Goal: Task Accomplishment & Management: Manage account settings

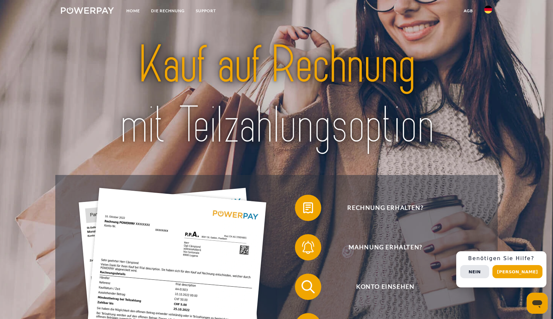
click at [282, 63] on img at bounding box center [276, 95] width 389 height 127
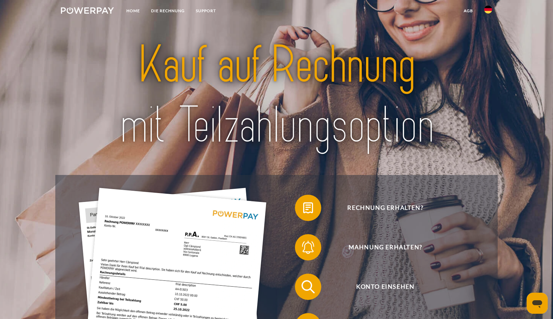
click at [492, 10] on link at bounding box center [487, 11] width 19 height 13
click at [486, 27] on link at bounding box center [487, 31] width 19 height 17
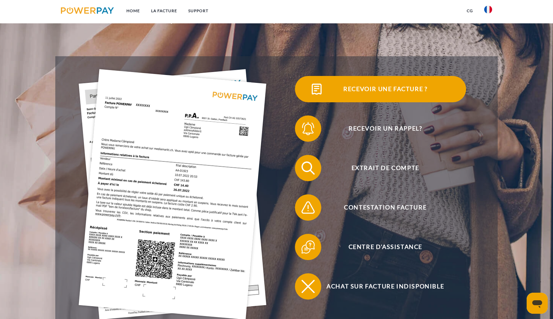
scroll to position [124, 0]
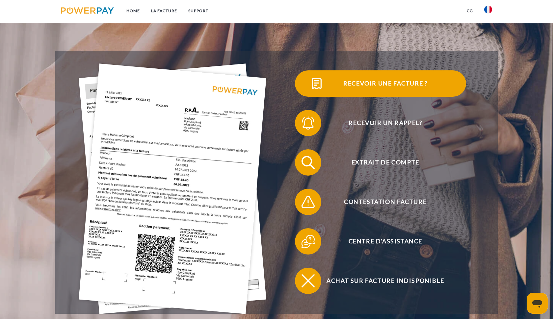
click at [399, 86] on span "Recevoir une facture ?" at bounding box center [385, 83] width 161 height 26
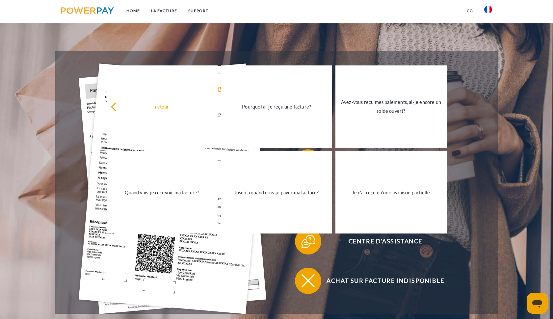
click at [469, 77] on div "Recevoir une facture ?" at bounding box center [380, 83] width 208 height 39
click at [475, 209] on div "Contestation Facture" at bounding box center [380, 201] width 208 height 39
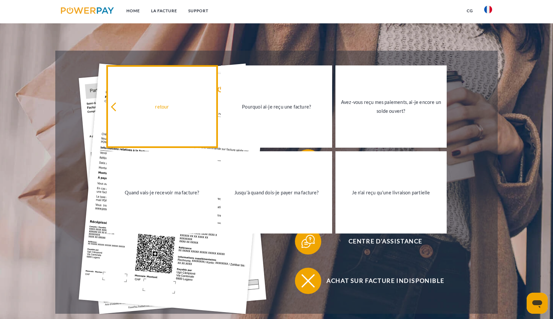
click at [217, 89] on link "retour" at bounding box center [162, 106] width 111 height 82
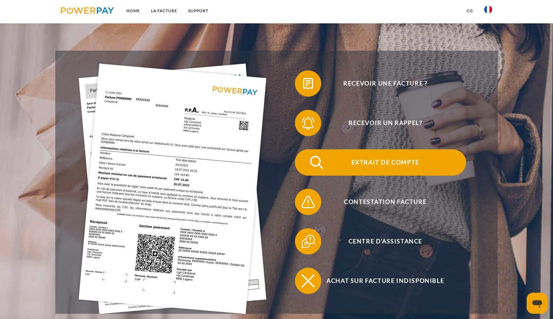
click at [380, 161] on span "Extrait de compte" at bounding box center [385, 162] width 161 height 26
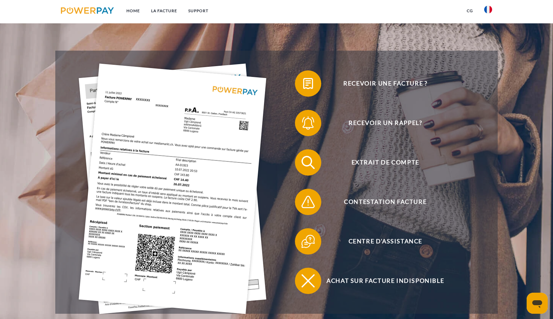
click at [488, 9] on img at bounding box center [488, 10] width 8 height 8
click at [491, 11] on img at bounding box center [488, 10] width 8 height 8
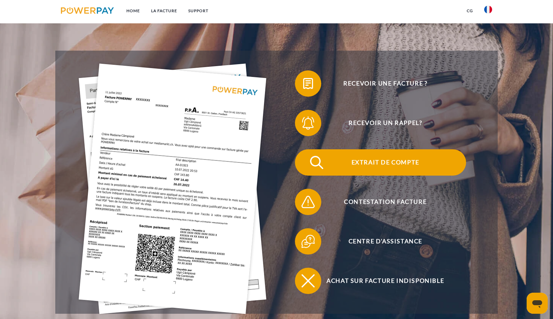
click at [372, 164] on span "Extrait de compte" at bounding box center [385, 162] width 161 height 26
